Goal: Task Accomplishment & Management: Use online tool/utility

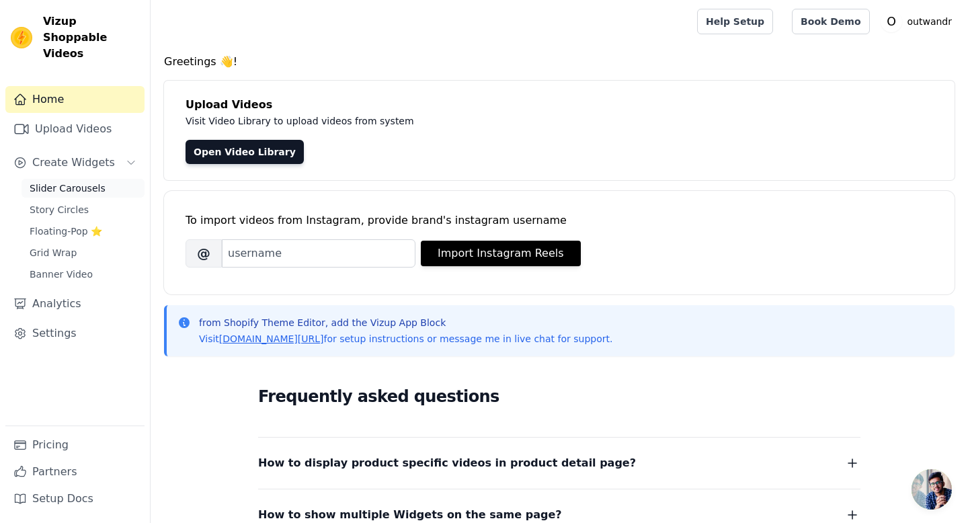
click at [71, 182] on span "Slider Carousels" at bounding box center [68, 188] width 76 height 13
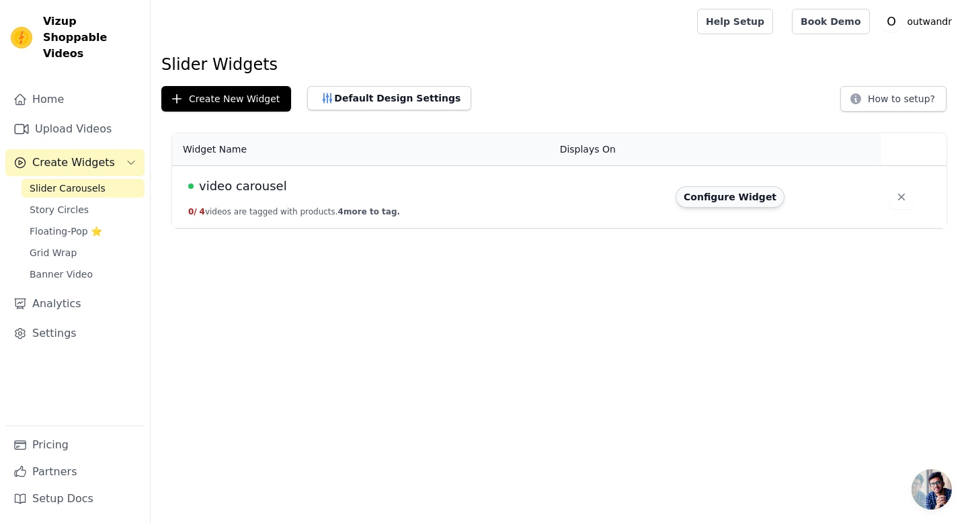
click at [741, 196] on button "Configure Widget" at bounding box center [730, 197] width 109 height 22
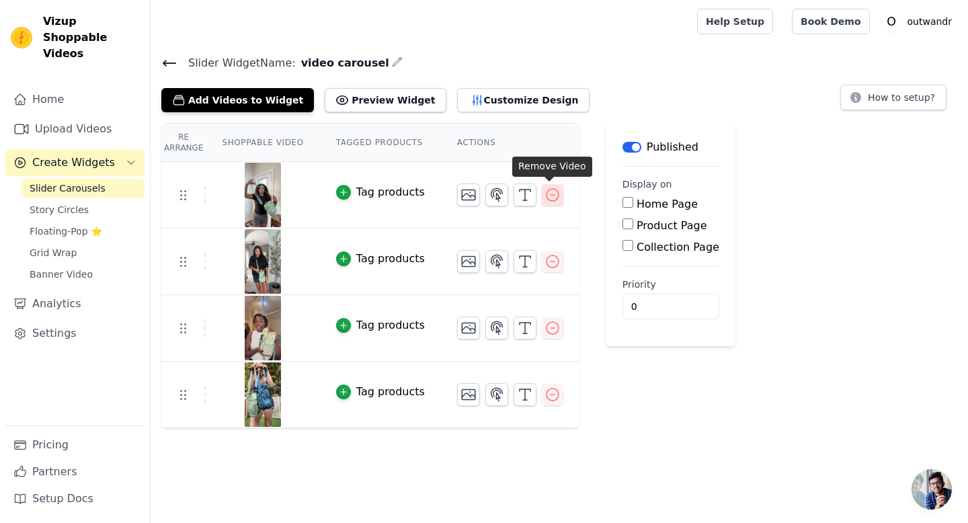
click at [545, 202] on icon "button" at bounding box center [553, 195] width 16 height 16
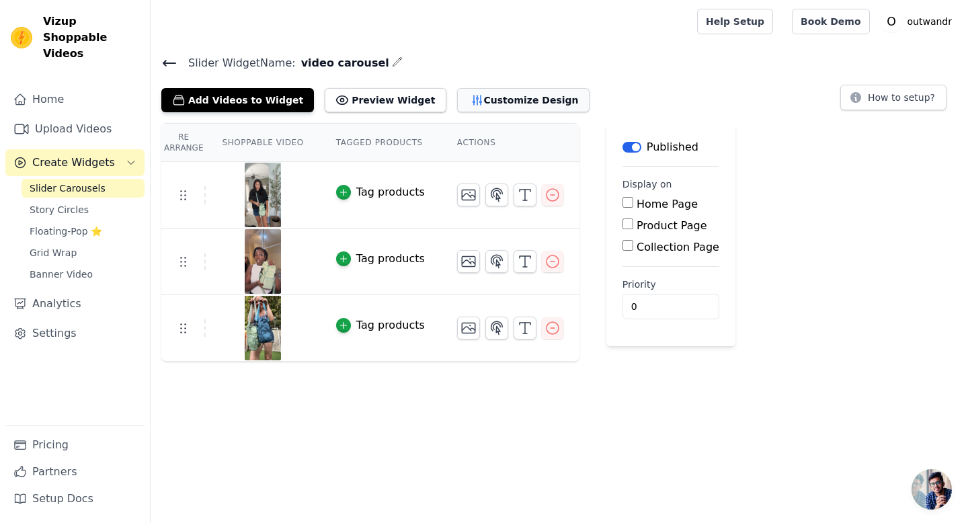
click at [457, 105] on button "Customize Design" at bounding box center [523, 100] width 132 height 24
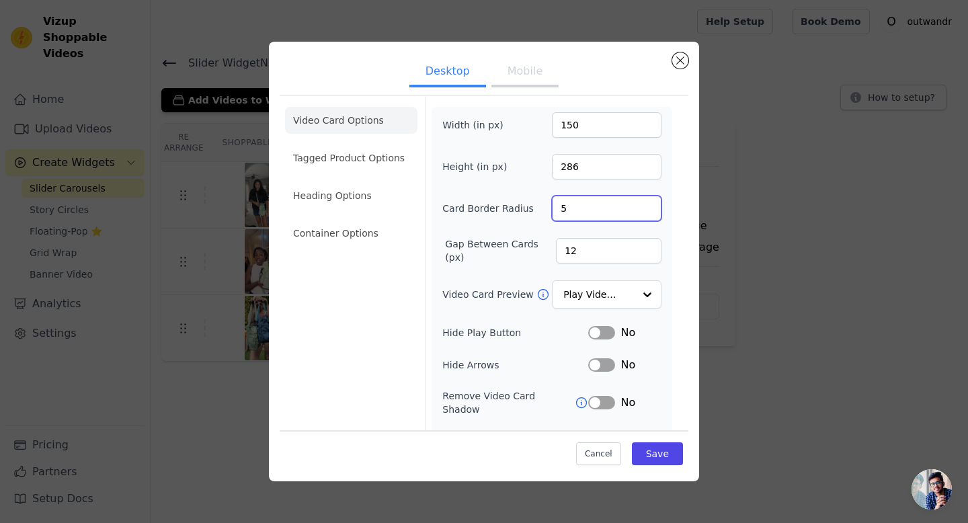
click at [645, 206] on input "5" at bounding box center [607, 209] width 110 height 26
type input "4"
click at [649, 212] on input "4" at bounding box center [607, 209] width 110 height 26
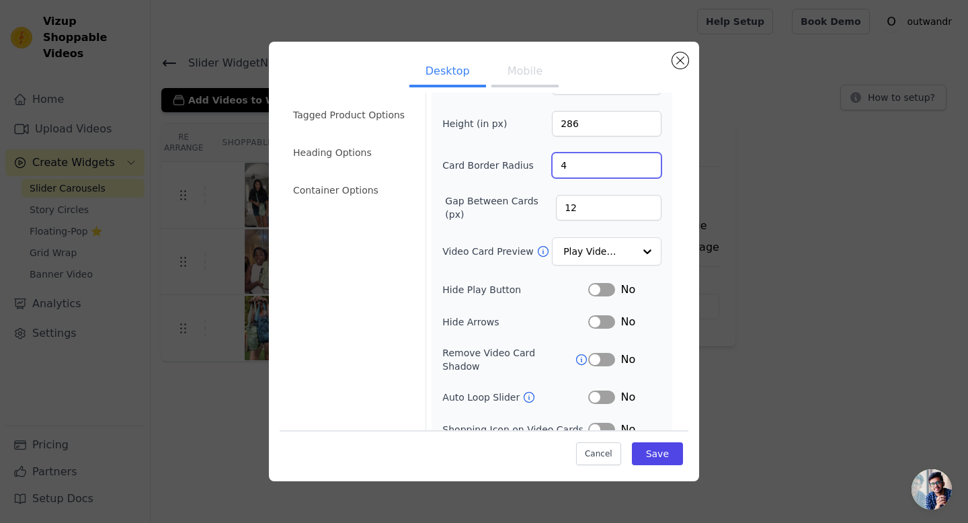
scroll to position [44, 0]
click at [598, 268] on div "Width (in px) 150 Height (in px) 286 Card Border Radius 4 Gap Between Cards (px…" at bounding box center [551, 268] width 219 height 401
click at [600, 264] on div "Play Video In Loop" at bounding box center [607, 251] width 110 height 30
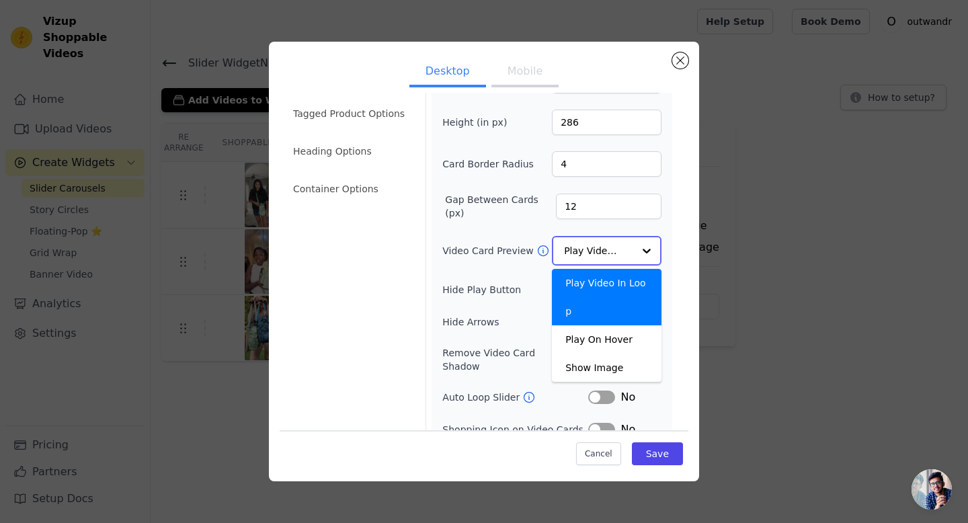
click at [609, 256] on input "Video Card Preview" at bounding box center [598, 250] width 69 height 27
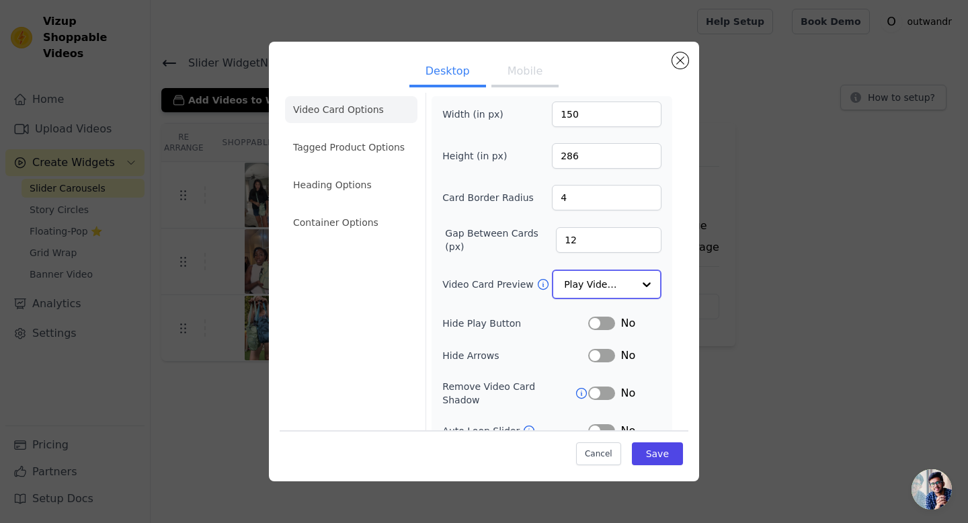
scroll to position [0, 0]
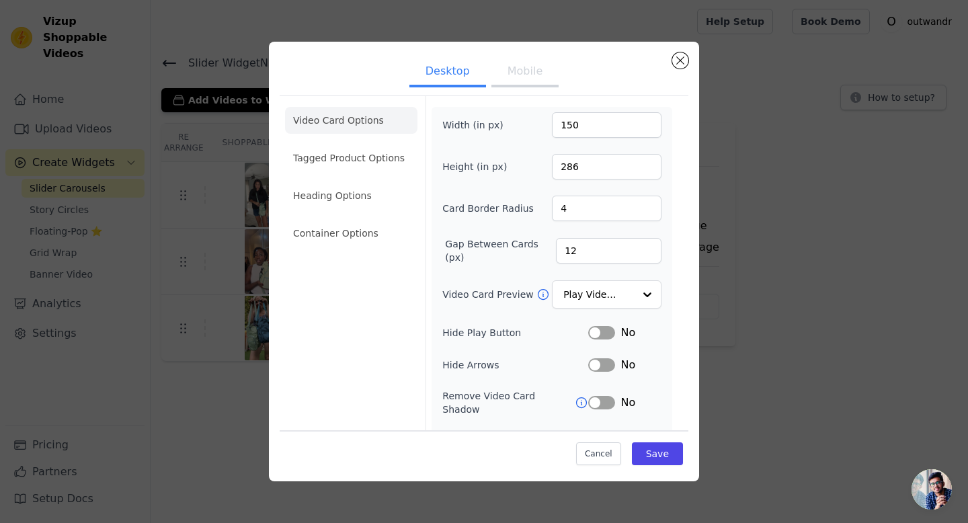
click at [518, 71] on button "Mobile" at bounding box center [524, 73] width 67 height 30
click at [466, 73] on button "Desktop" at bounding box center [447, 73] width 77 height 30
click at [679, 61] on button "Close modal" at bounding box center [680, 60] width 16 height 16
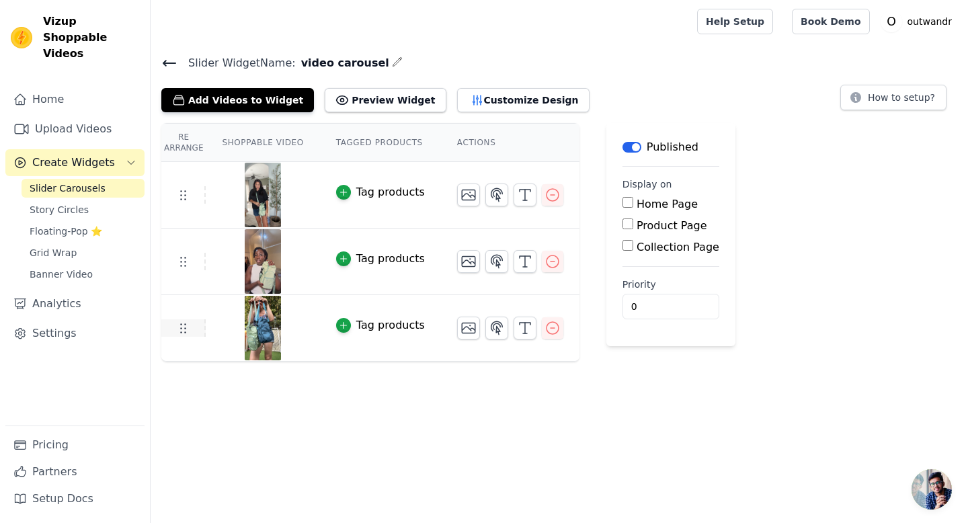
click at [202, 331] on td at bounding box center [183, 327] width 44 height 17
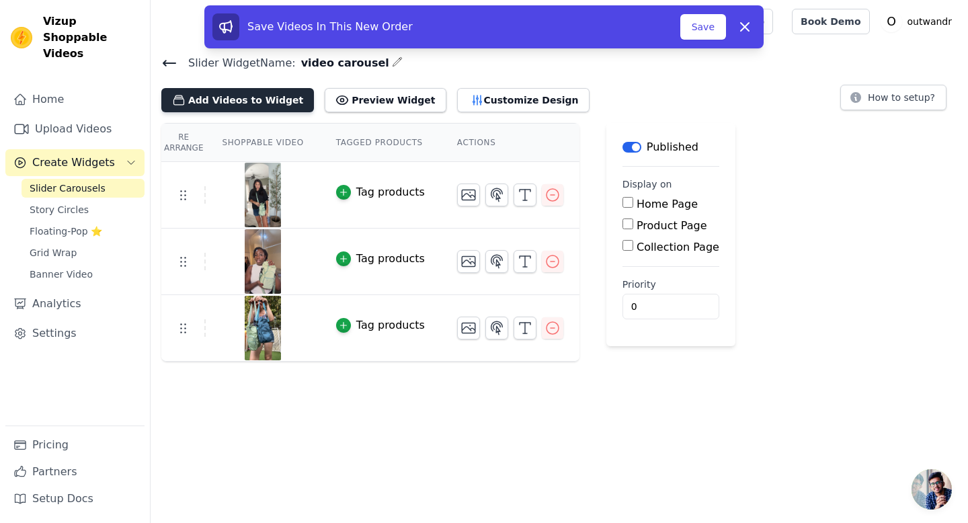
click at [235, 93] on button "Add Videos to Widget" at bounding box center [237, 100] width 153 height 24
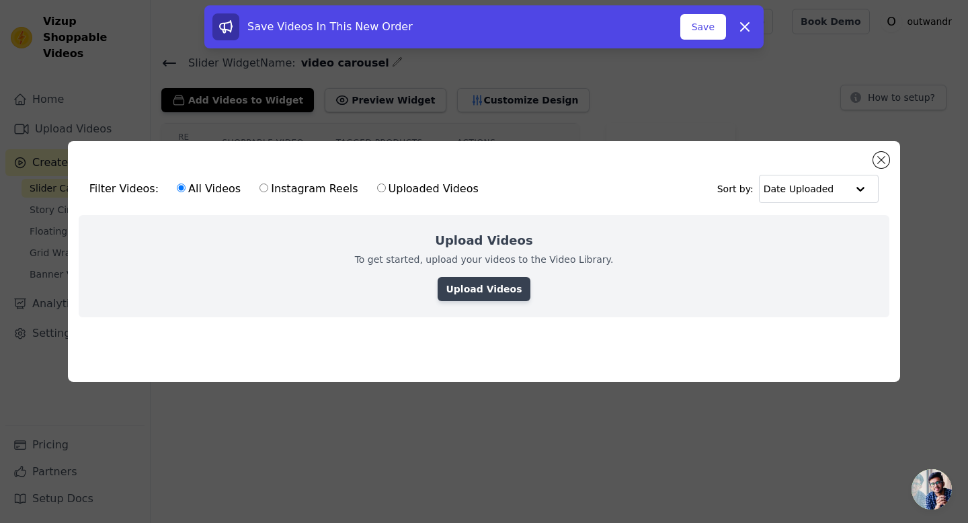
click at [485, 286] on link "Upload Videos" at bounding box center [484, 289] width 92 height 24
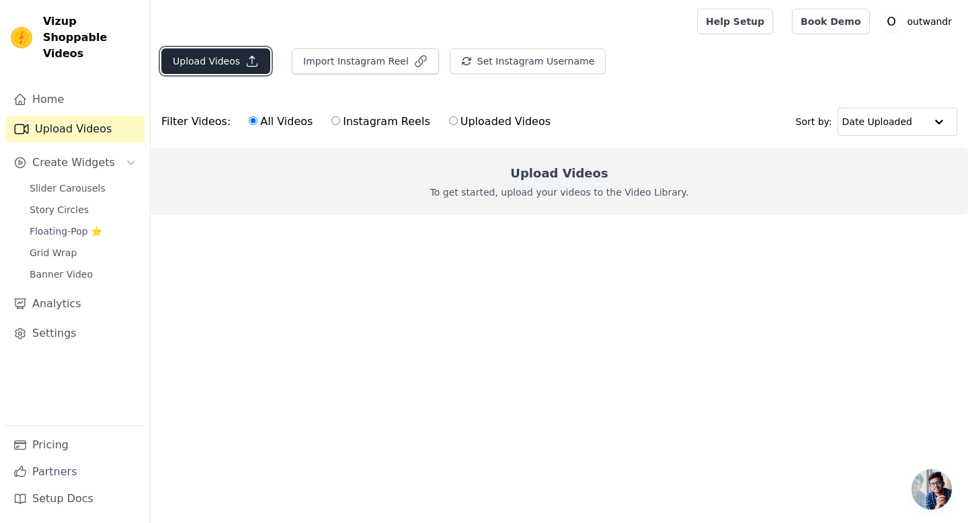
click at [205, 56] on button "Upload Videos" at bounding box center [215, 61] width 109 height 26
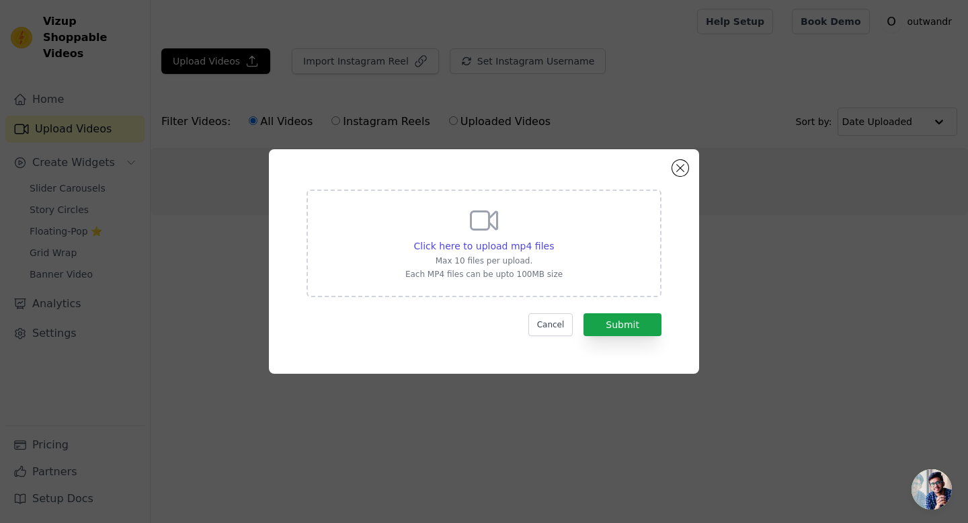
click at [522, 255] on p "Max 10 files per upload." at bounding box center [483, 260] width 157 height 11
click at [553, 239] on input "Click here to upload mp4 files Max 10 files per upload. Each MP4 files can be u…" at bounding box center [553, 239] width 1 height 1
type input "C:\fakepath\Video of The Daily Carry Water Bottle Bag (22).mp4"
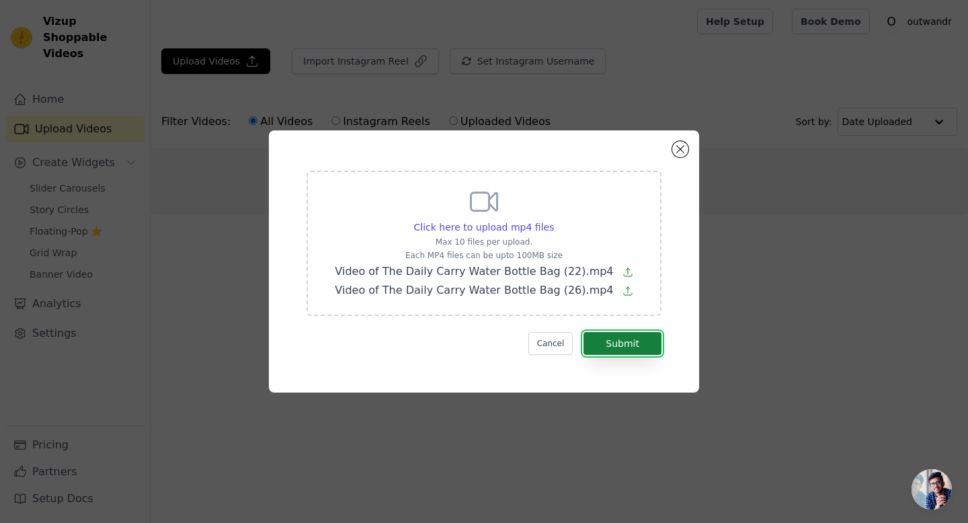
click at [623, 335] on button "Submit" at bounding box center [623, 343] width 78 height 23
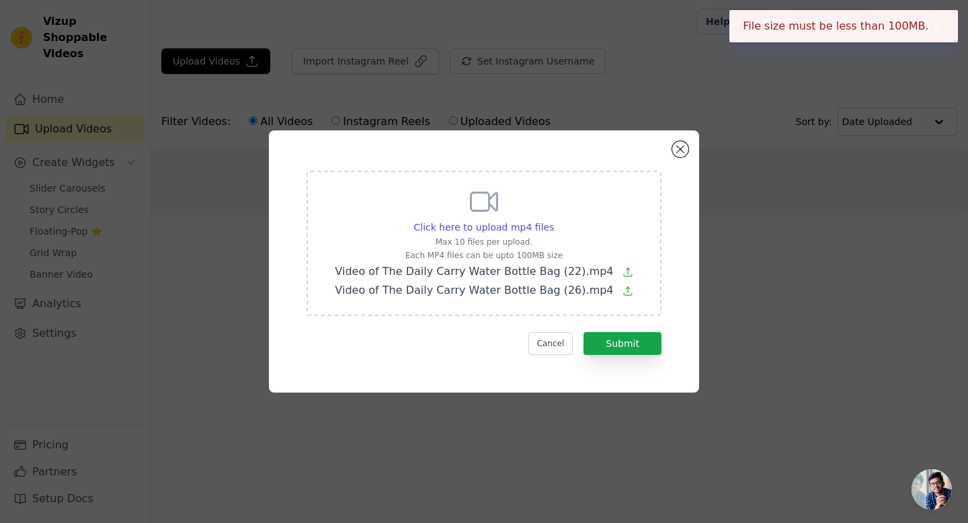
click at [622, 268] on icon at bounding box center [627, 272] width 11 height 11
click at [554, 220] on input "Click here to upload mp4 files Max 10 files per upload. Each MP4 files can be u…" at bounding box center [553, 220] width 1 height 1
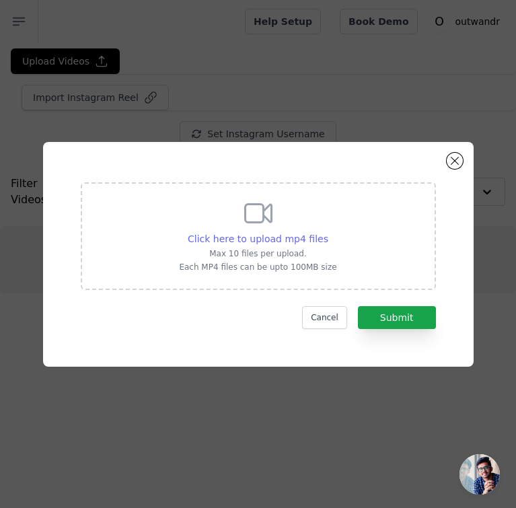
click at [232, 239] on span "Click here to upload mp4 files" at bounding box center [258, 238] width 140 height 11
click at [327, 232] on input "Click here to upload mp4 files Max 10 files per upload. Each MP4 files can be u…" at bounding box center [327, 231] width 1 height 1
type input "C:\fakepath\carousel 1.mp4"
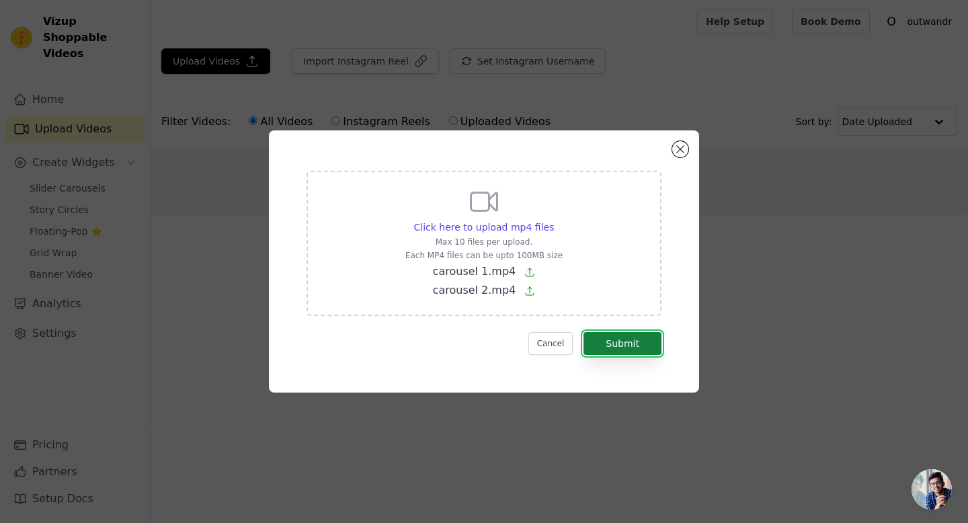
click at [620, 334] on button "Submit" at bounding box center [623, 343] width 78 height 23
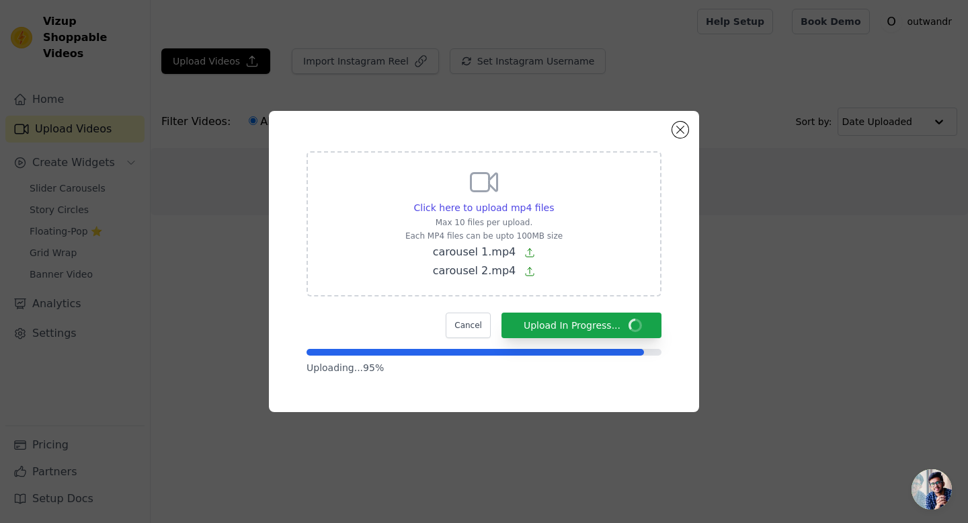
click at [1, 126] on div "Click here to upload mp4 files Max 10 files per upload. Each MP4 files can be u…" at bounding box center [484, 261] width 968 height 523
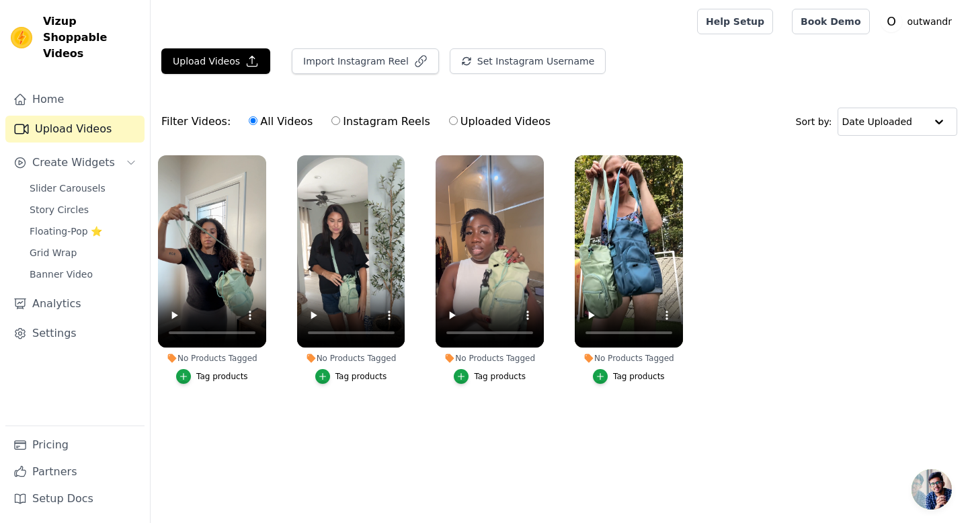
click at [1, 126] on nav "Home Upload Videos Create Widgets Slider Carousels Story Circles Floating-Pop ⭐…" at bounding box center [75, 304] width 150 height 437
click at [210, 57] on button "Upload Videos" at bounding box center [215, 61] width 109 height 26
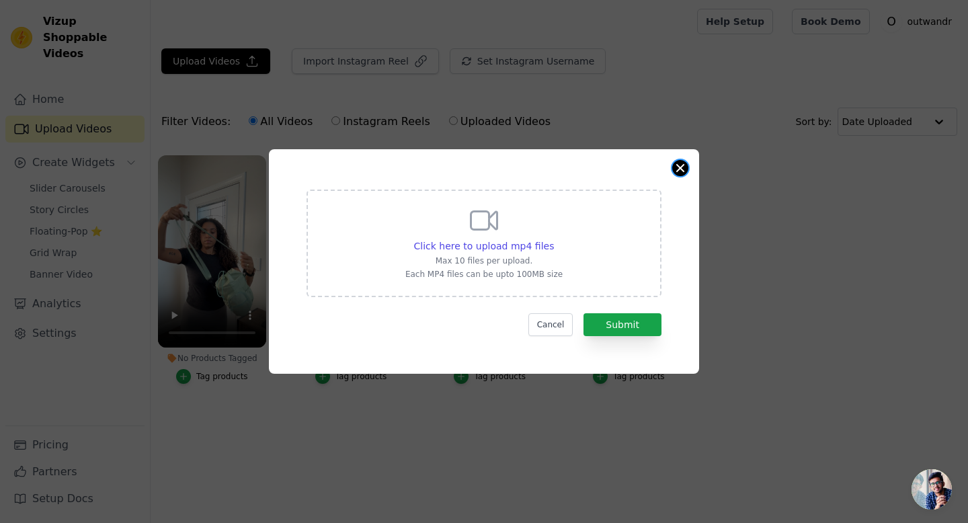
click at [676, 173] on button "Close modal" at bounding box center [680, 168] width 16 height 16
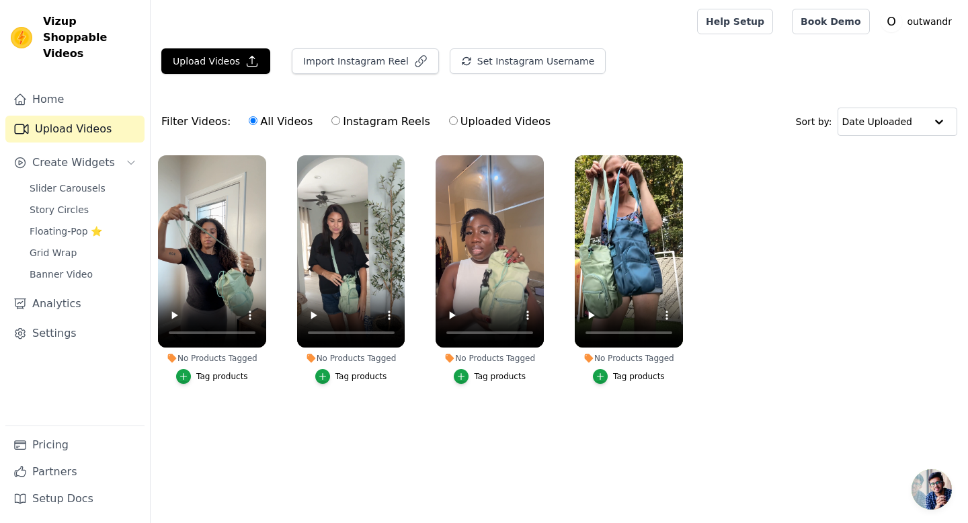
click at [391, 126] on label "Instagram Reels" at bounding box center [380, 121] width 99 height 17
click at [340, 125] on input "Instagram Reels" at bounding box center [335, 120] width 9 height 9
radio input "true"
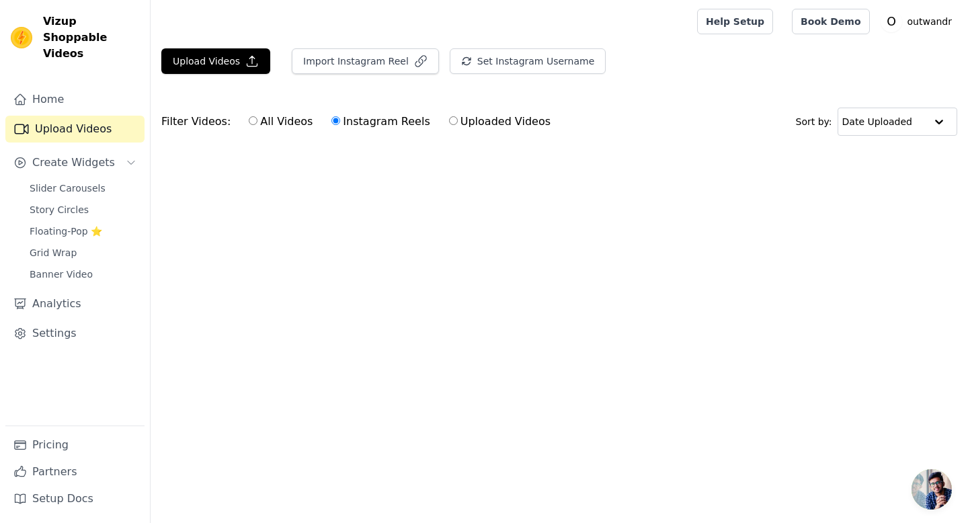
click at [470, 124] on label "Uploaded Videos" at bounding box center [499, 121] width 103 height 17
click at [458, 124] on input "Uploaded Videos" at bounding box center [453, 120] width 9 height 9
radio input "true"
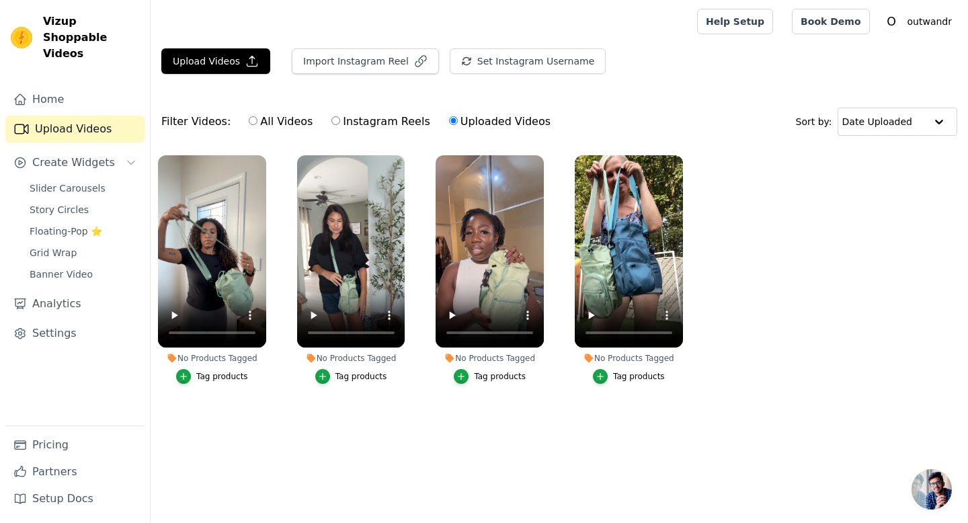
click at [275, 124] on label "All Videos" at bounding box center [280, 121] width 65 height 17
click at [257, 124] on input "All Videos" at bounding box center [253, 120] width 9 height 9
radio input "true"
click at [207, 62] on button "Upload Videos" at bounding box center [215, 61] width 109 height 26
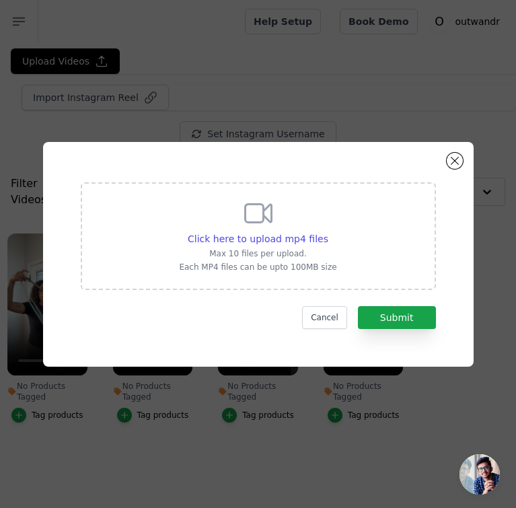
click at [159, 174] on div "Click here to upload mp4 files Max 10 files per upload. Each MP4 files can be u…" at bounding box center [258, 254] width 382 height 176
click at [366, 279] on div "Click here to upload mp4 files Max 10 files per upload. Each MP4 files can be u…" at bounding box center [258, 236] width 355 height 108
click at [328, 232] on input "Click here to upload mp4 files Max 10 files per upload. Each MP4 files can be u…" at bounding box center [327, 231] width 1 height 1
type input "C:\fakepath\carousel 1.mp4"
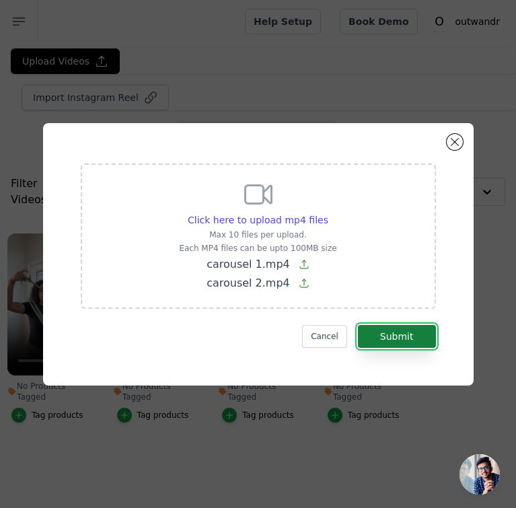
click at [407, 335] on button "Submit" at bounding box center [397, 336] width 78 height 23
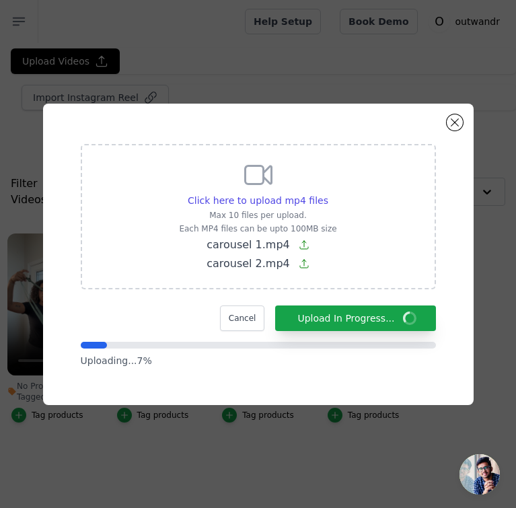
click at [396, 358] on p "Uploading... 7 %" at bounding box center [258, 360] width 355 height 13
click at [453, 291] on div "Click here to upload mp4 files Max 10 files per upload. Each MP4 files can be u…" at bounding box center [258, 254] width 430 height 301
click at [451, 118] on button "Close modal" at bounding box center [454, 122] width 16 height 16
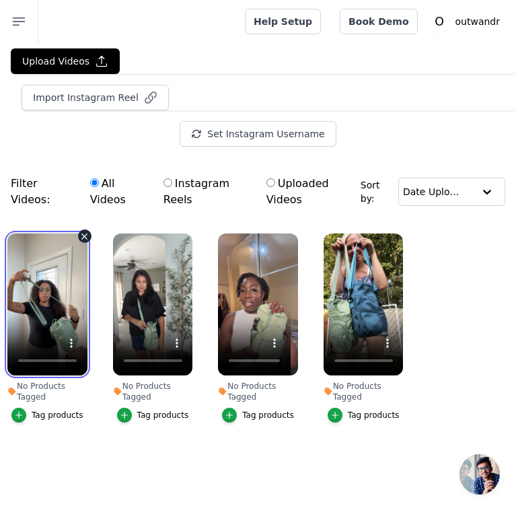
click at [55, 307] on video at bounding box center [47, 304] width 80 height 142
click at [69, 454] on ul "No Products Tagged Tag products No Products Tagged Tag products No Products Tag…" at bounding box center [258, 341] width 516 height 231
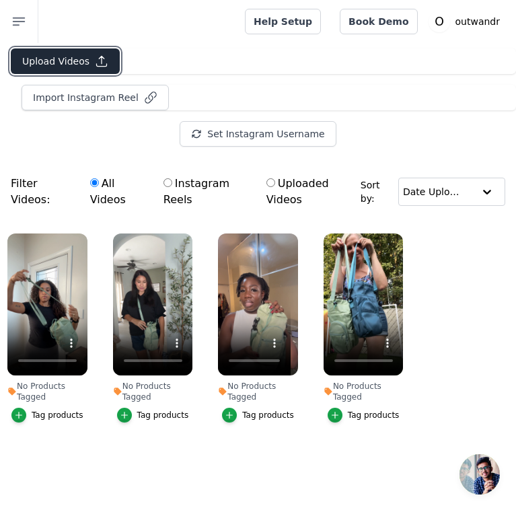
click at [84, 64] on button "Upload Videos" at bounding box center [65, 61] width 109 height 26
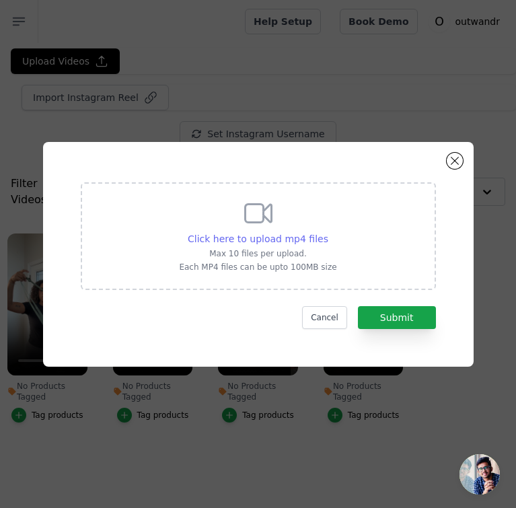
click at [262, 233] on span "Click here to upload mp4 files" at bounding box center [258, 238] width 140 height 11
click at [327, 232] on input "Click here to upload mp4 files Max 10 files per upload. Each MP4 files can be u…" at bounding box center [327, 231] width 1 height 1
type input "C:\fakepath\carousel 1.mp4"
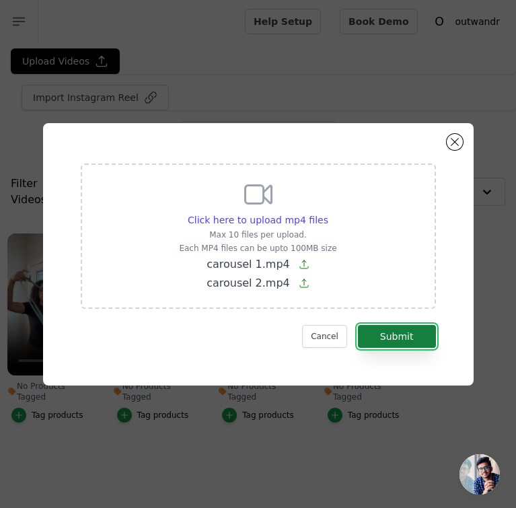
click at [415, 339] on button "Submit" at bounding box center [397, 336] width 78 height 23
